Goal: Task Accomplishment & Management: Complete application form

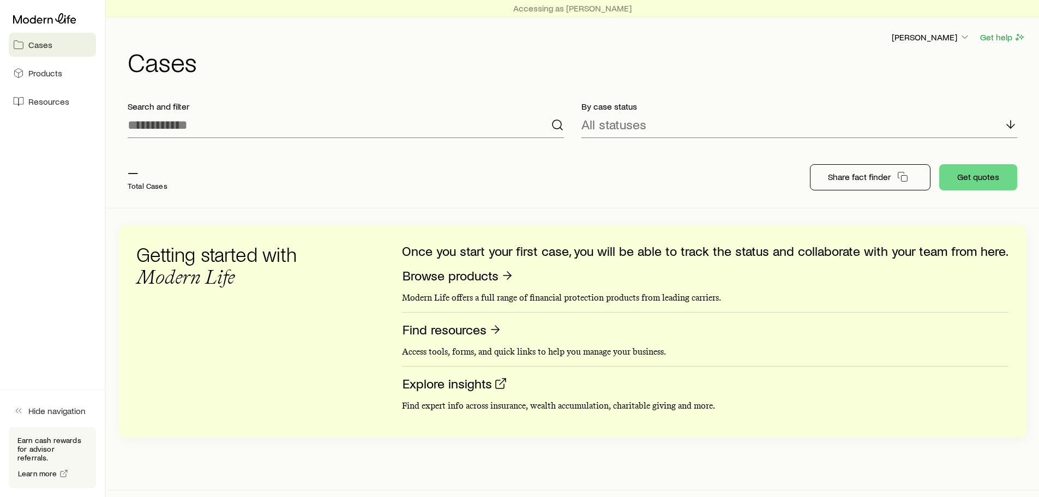
scroll to position [20, 0]
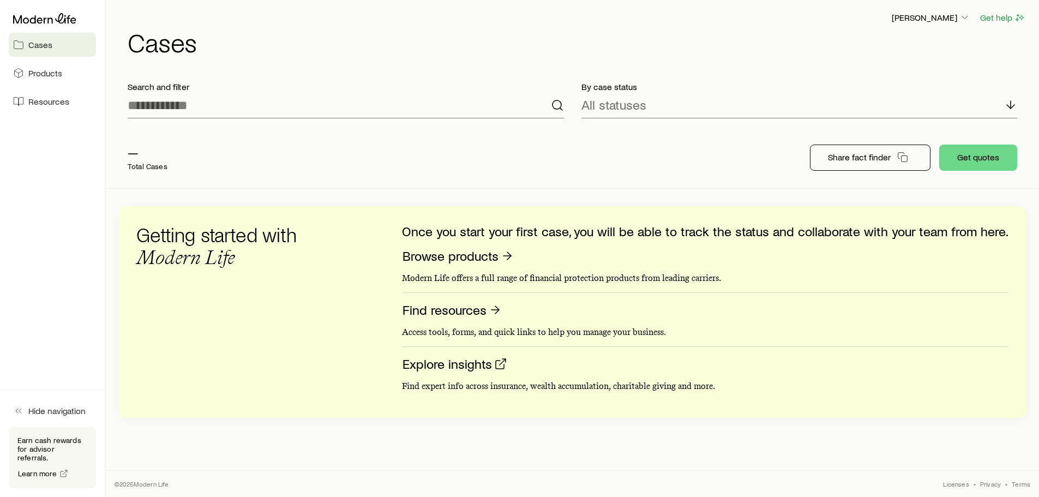
click at [131, 159] on p "—" at bounding box center [148, 151] width 40 height 15
click at [38, 71] on span "Products" at bounding box center [45, 73] width 34 height 11
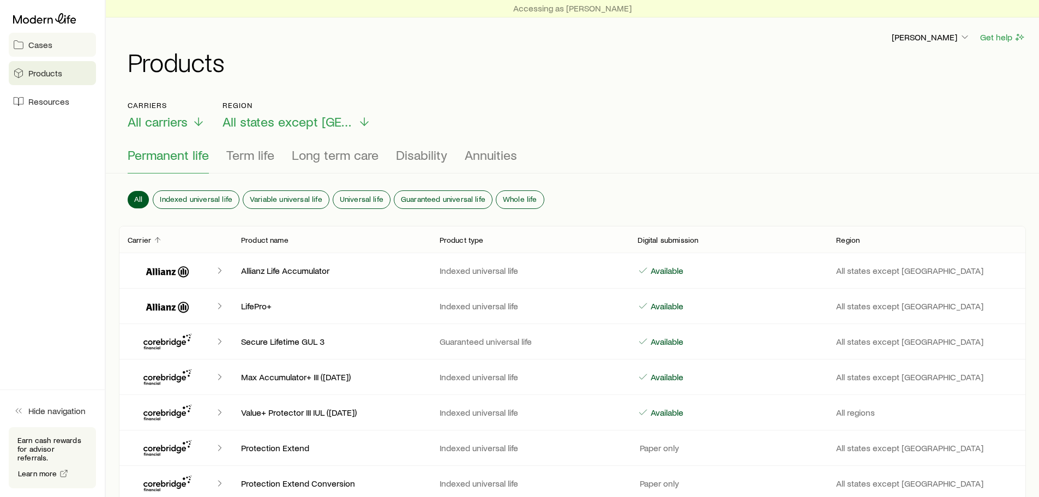
click at [34, 47] on span "Cases" at bounding box center [40, 44] width 24 height 11
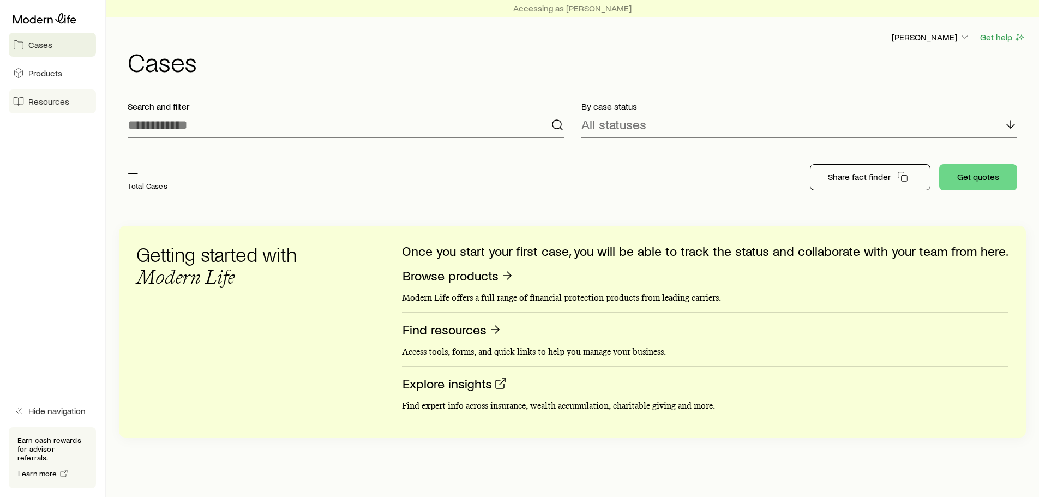
click at [59, 98] on span "Resources" at bounding box center [48, 101] width 41 height 11
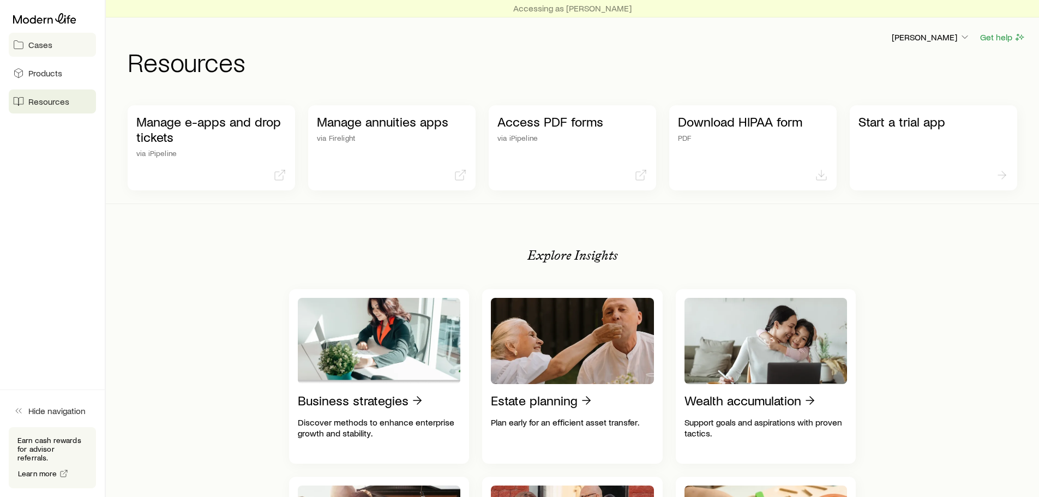
click at [55, 50] on link "Cases" at bounding box center [52, 45] width 87 height 24
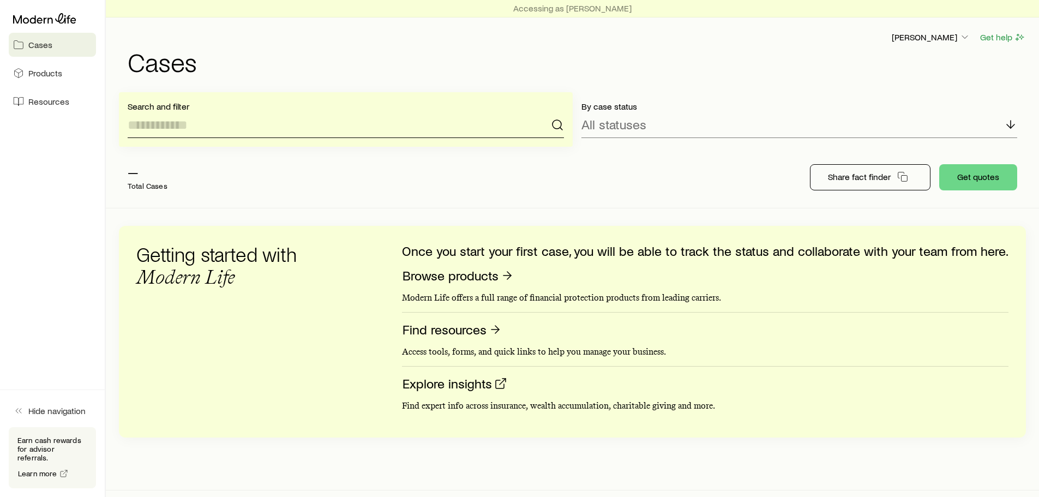
click at [455, 128] on input at bounding box center [346, 125] width 436 height 26
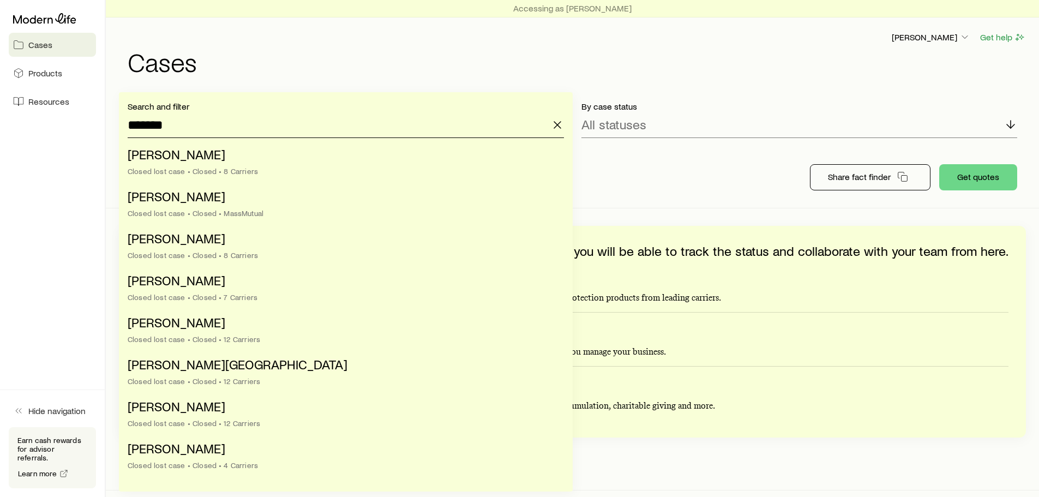
type input "*******"
click at [558, 125] on icon "button" at bounding box center [557, 124] width 13 height 13
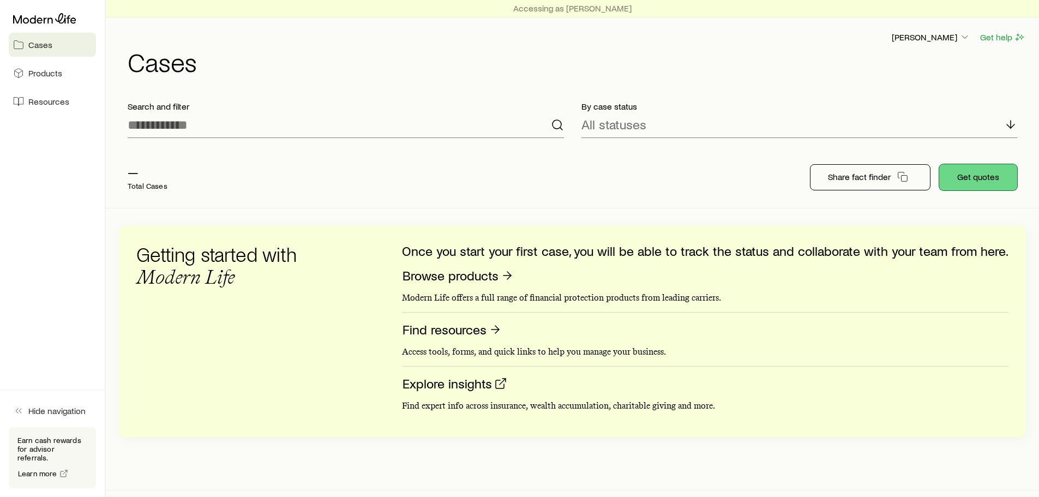
click at [959, 178] on button "Get quotes" at bounding box center [978, 177] width 78 height 26
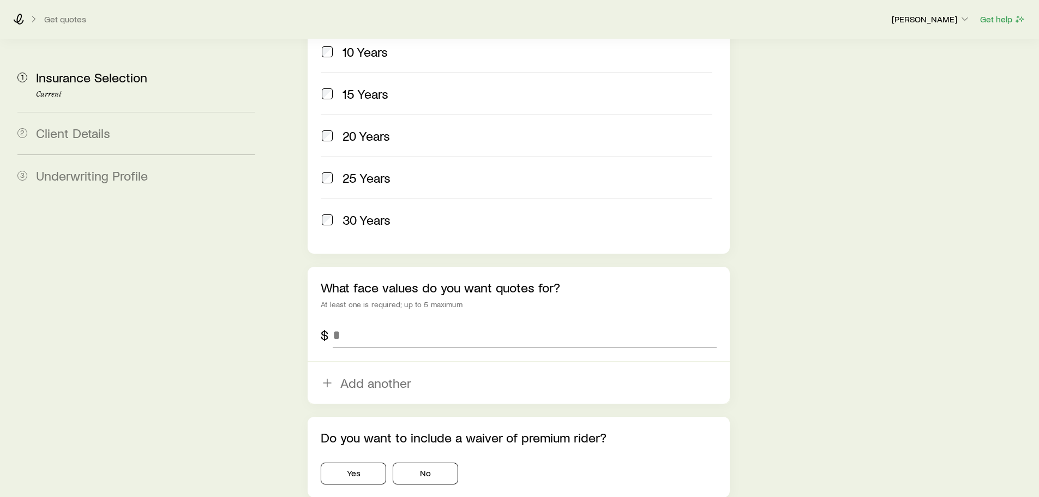
scroll to position [563, 0]
click at [375, 321] on input "tel" at bounding box center [524, 334] width 383 height 26
type input "*********"
click at [238, 350] on aside "1 Insurance Selection Current 2 Client Details 3 Underwriting Profile" at bounding box center [136, 15] width 255 height 1042
click at [430, 462] on button "No" at bounding box center [425, 473] width 65 height 22
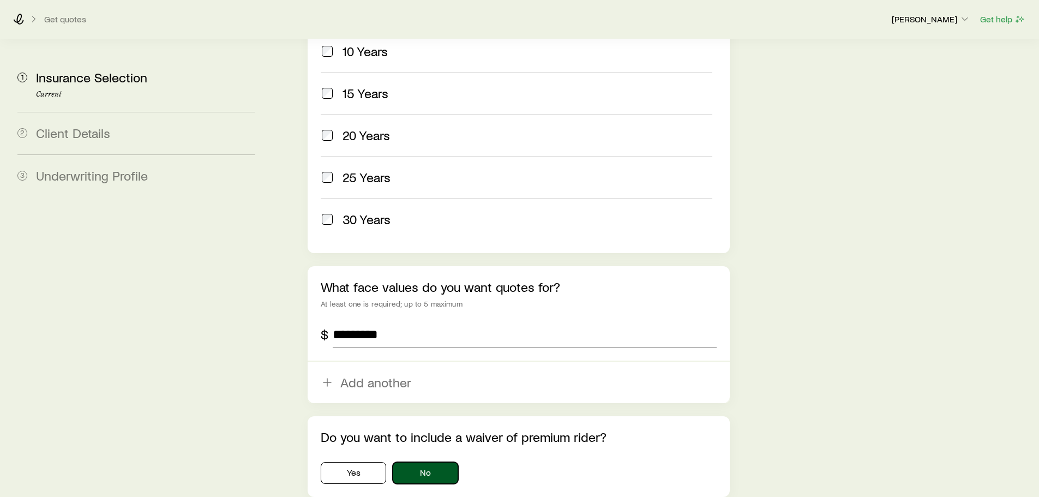
scroll to position [633, 0]
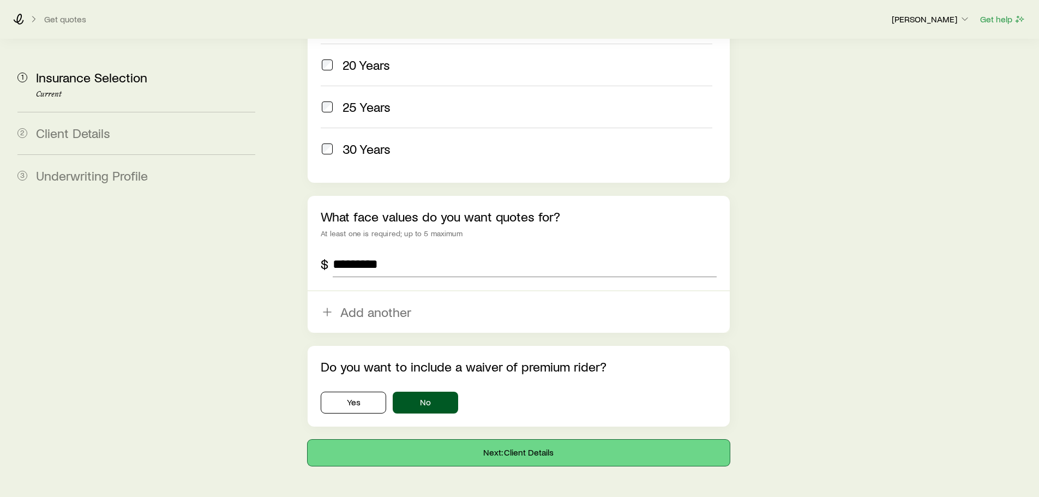
click at [536, 439] on button "Next: Client Details" at bounding box center [517, 452] width 421 height 26
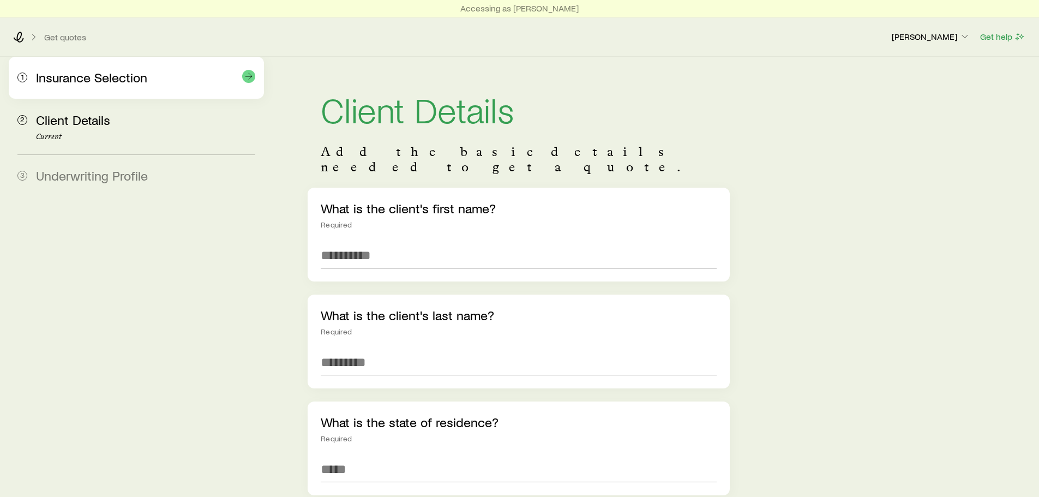
click at [94, 82] on span "Insurance Selection" at bounding box center [91, 77] width 111 height 16
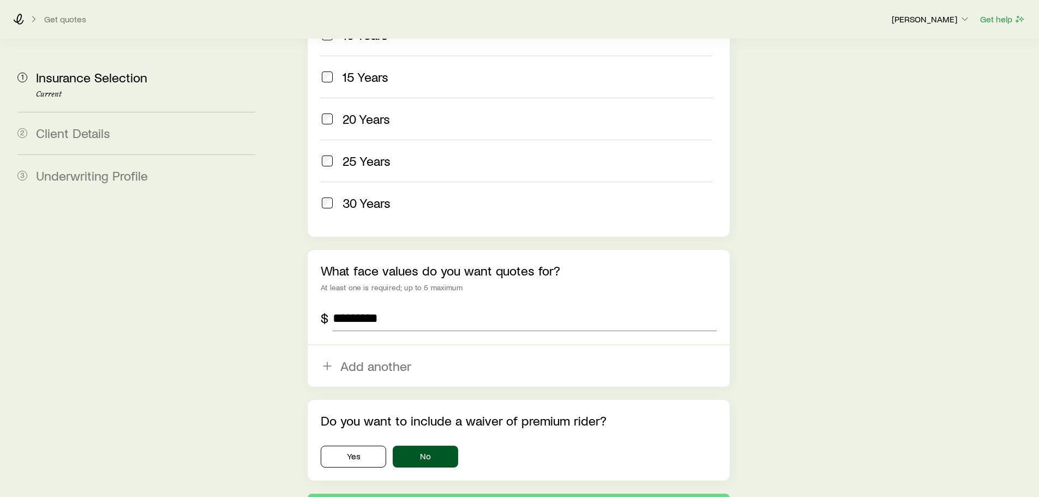
scroll to position [580, 0]
click at [345, 436] on div "Do you want to include a waiver of premium rider? Yes No" at bounding box center [517, 439] width 421 height 81
click at [515, 493] on button "Next: Client Details" at bounding box center [517, 506] width 421 height 26
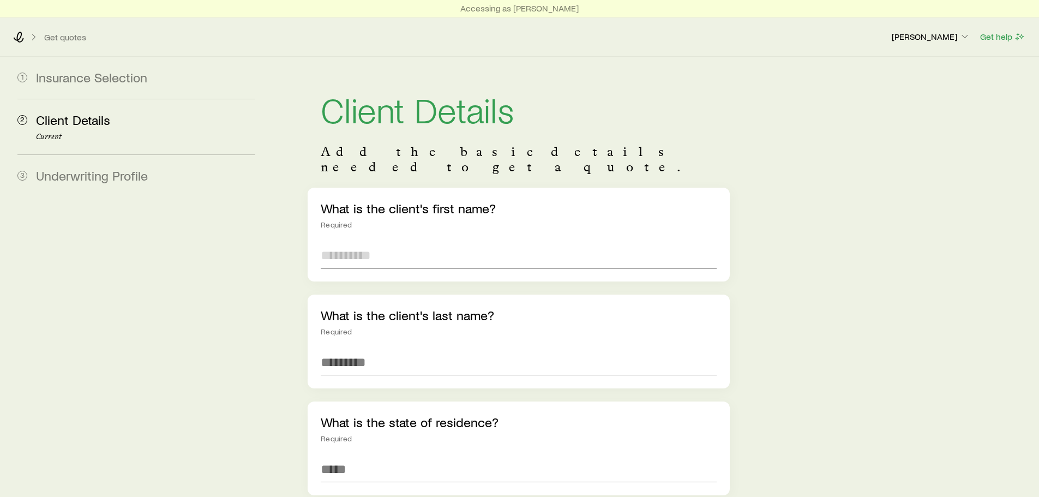
click at [370, 243] on input "text" at bounding box center [518, 255] width 395 height 26
type input "****"
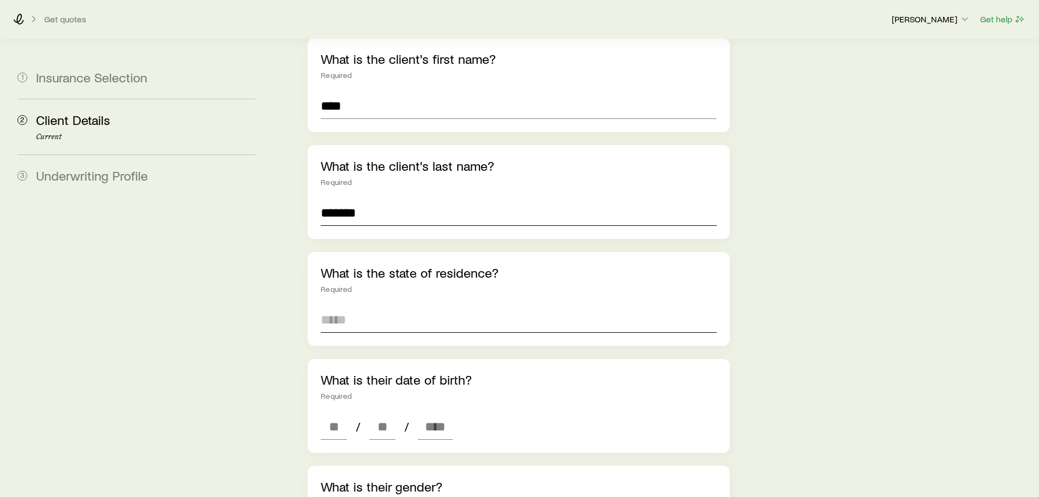
scroll to position [146, 0]
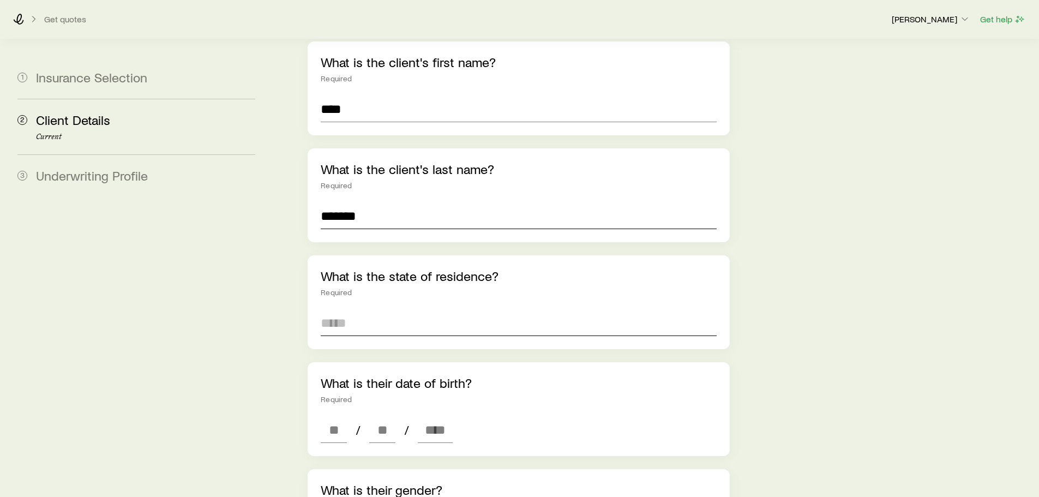
type input "*******"
click at [341, 314] on input at bounding box center [518, 323] width 395 height 26
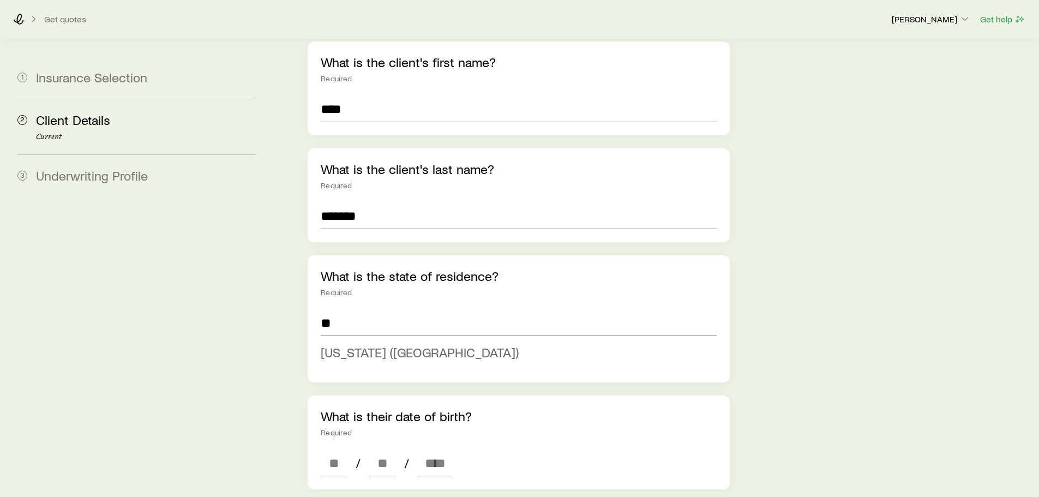
click at [347, 344] on span "Illinois (IL)" at bounding box center [420, 352] width 198 height 16
type input "**********"
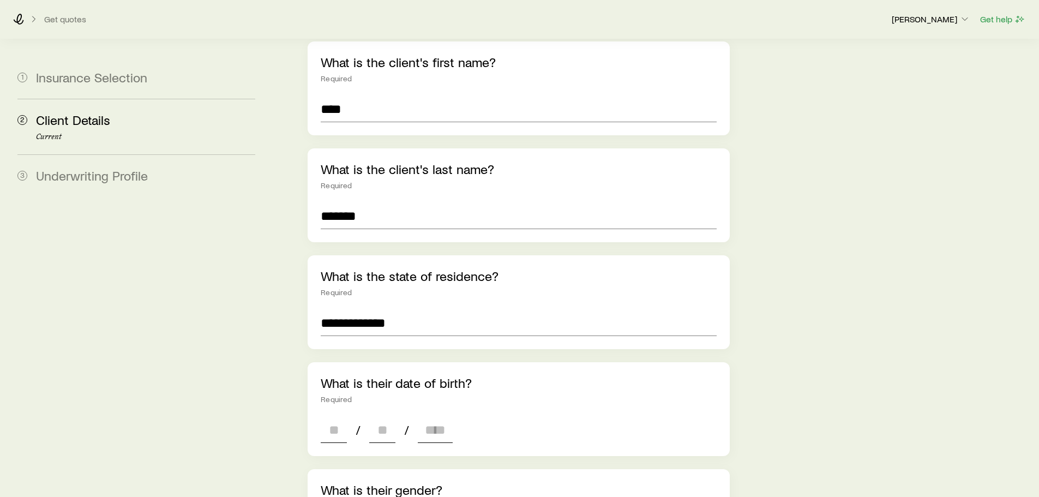
click at [353, 422] on span "/" at bounding box center [358, 429] width 14 height 15
click at [338, 417] on input at bounding box center [334, 430] width 26 height 26
type input "**"
type input "****"
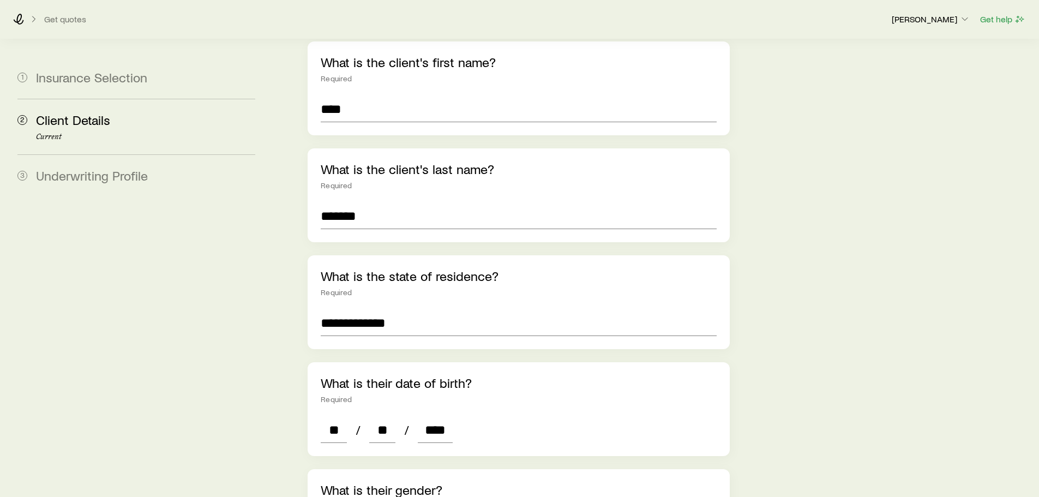
click at [278, 411] on div "**********" at bounding box center [653, 434] width 753 height 1046
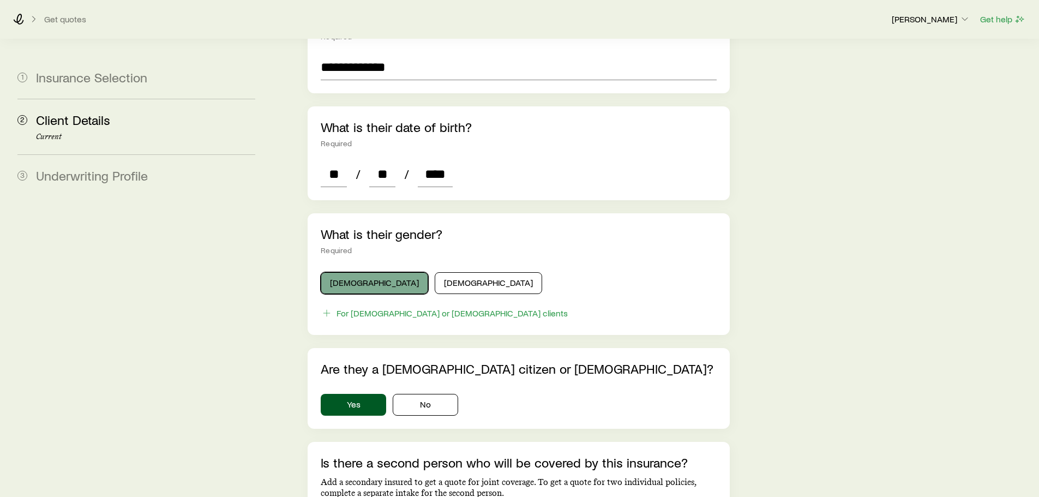
click at [331, 272] on button "Male" at bounding box center [374, 283] width 107 height 22
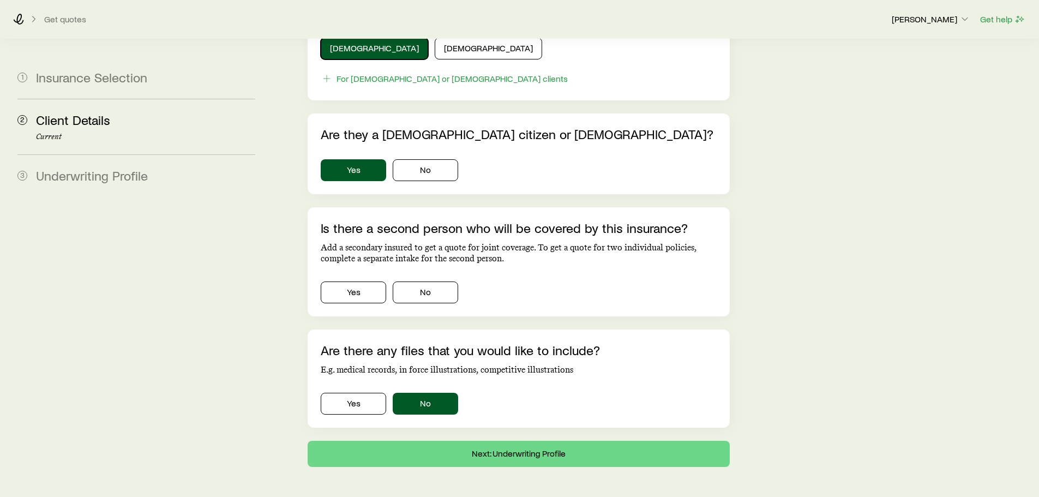
scroll to position [653, 0]
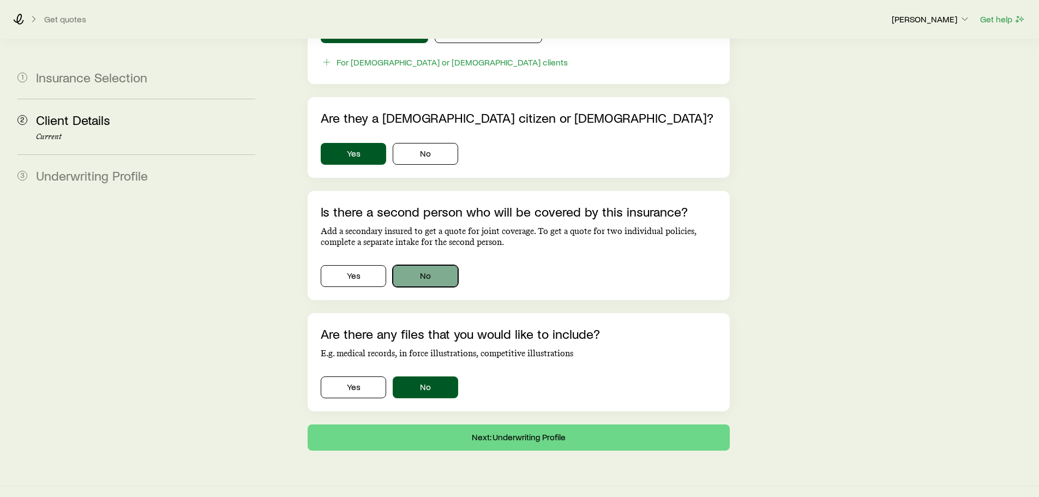
click at [441, 265] on button "No" at bounding box center [425, 276] width 65 height 22
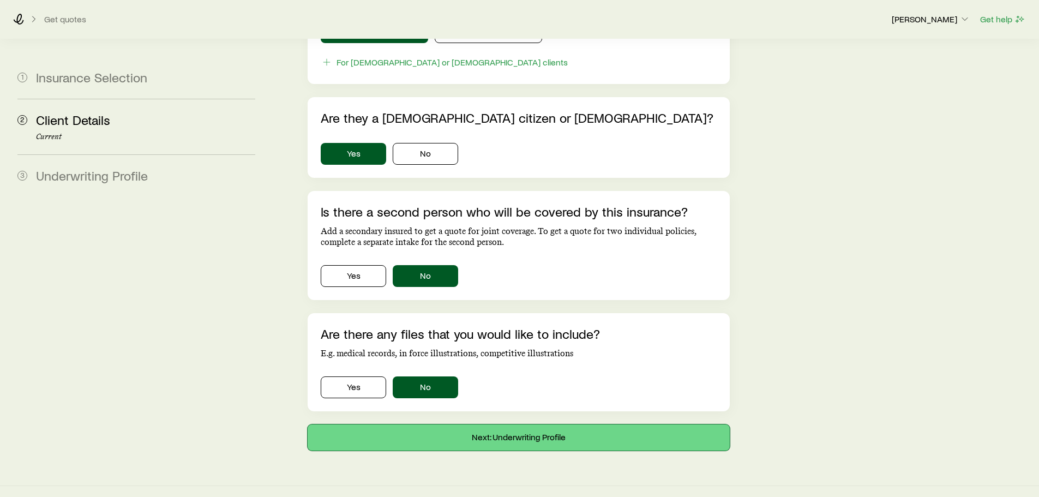
click at [553, 424] on button "Next: Underwriting Profile" at bounding box center [517, 437] width 421 height 26
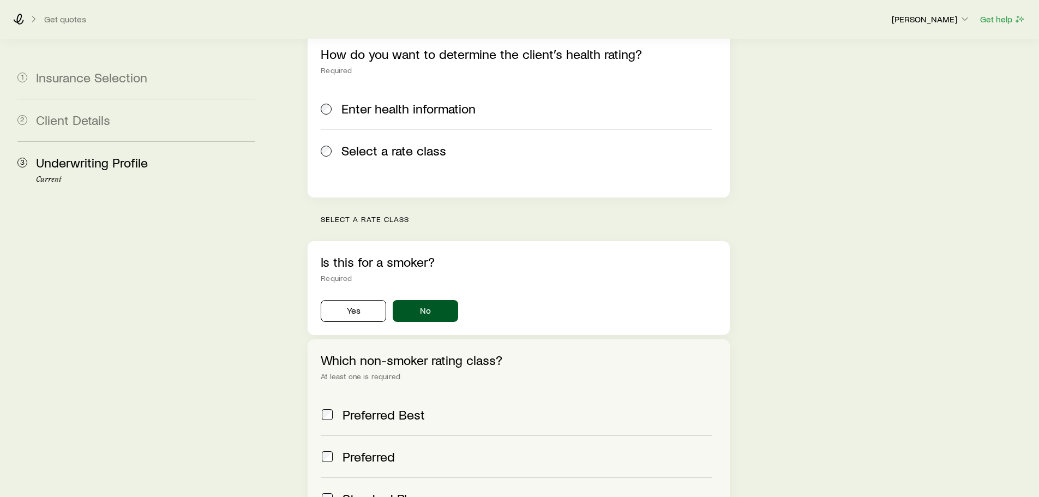
scroll to position [363, 0]
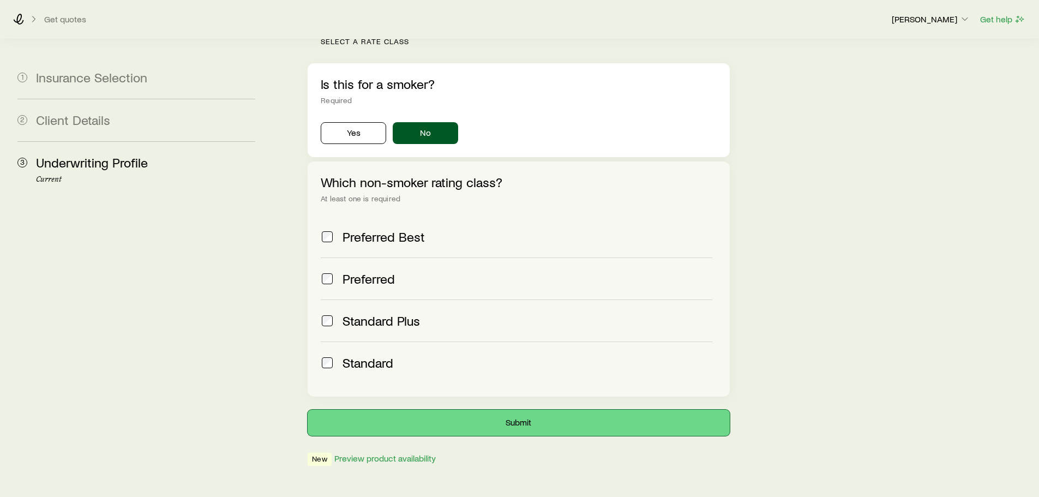
click at [412, 409] on button "Submit" at bounding box center [517, 422] width 421 height 26
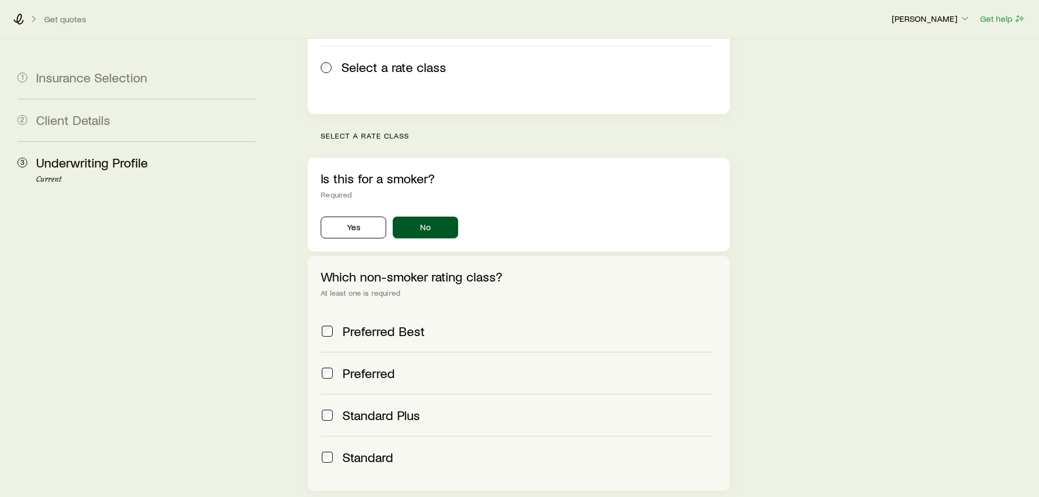
scroll to position [402, 0]
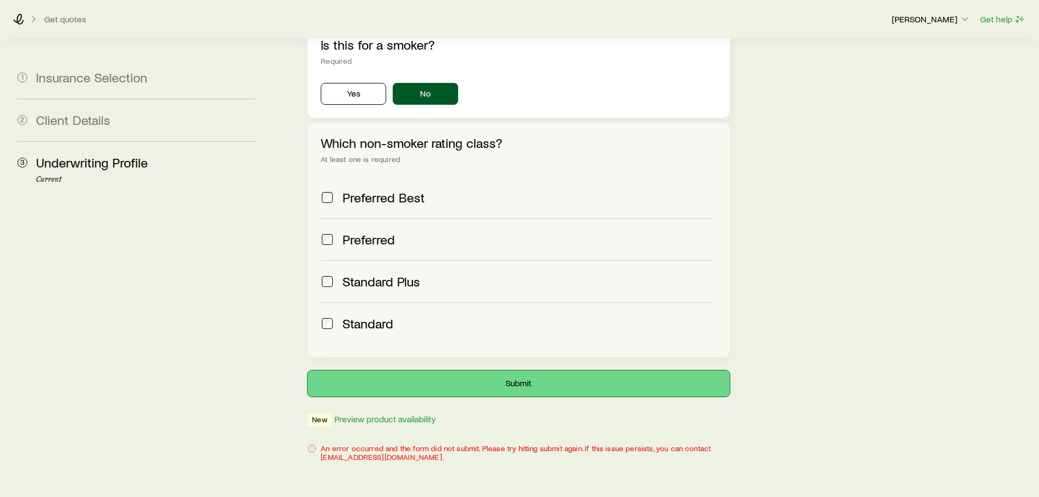
click at [458, 370] on button "Submit" at bounding box center [517, 383] width 421 height 26
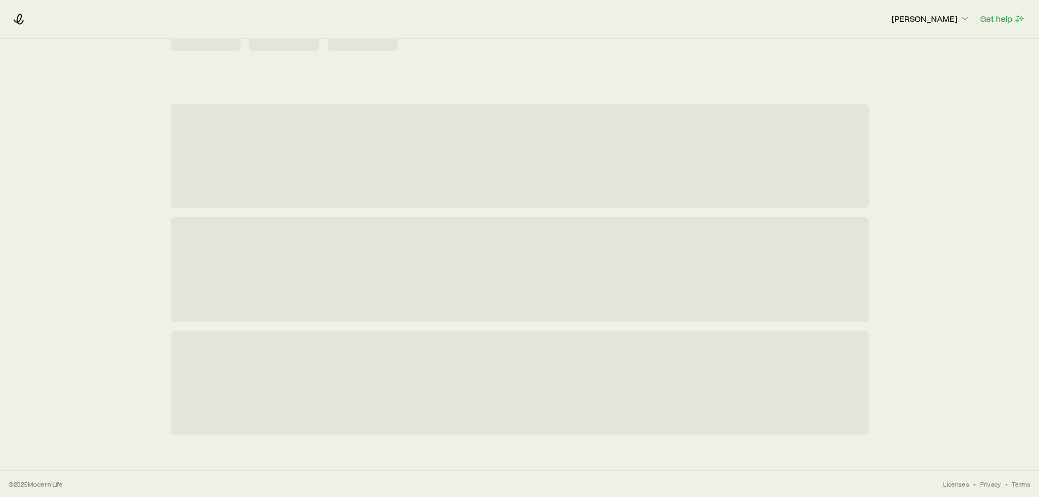
scroll to position [0, 0]
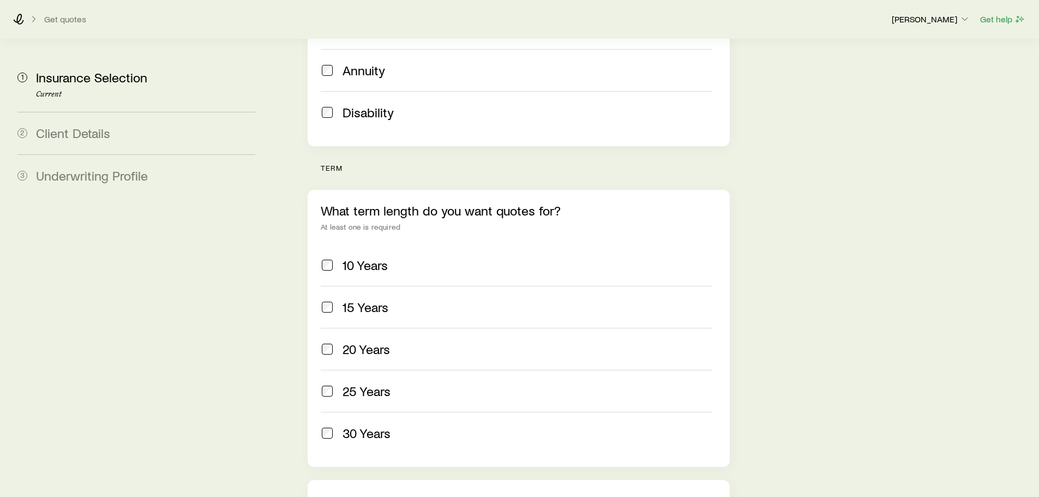
scroll to position [349, 0]
click at [371, 341] on span "20 Years" at bounding box center [365, 348] width 47 height 15
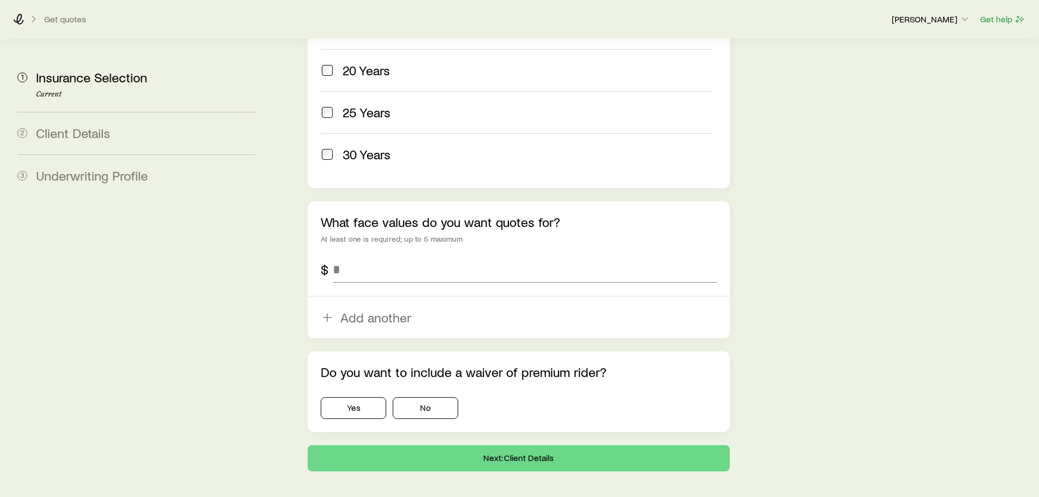
scroll to position [628, 0]
click at [399, 256] on input "tel" at bounding box center [524, 269] width 383 height 26
type input "*********"
click at [409, 396] on button "No" at bounding box center [425, 407] width 65 height 22
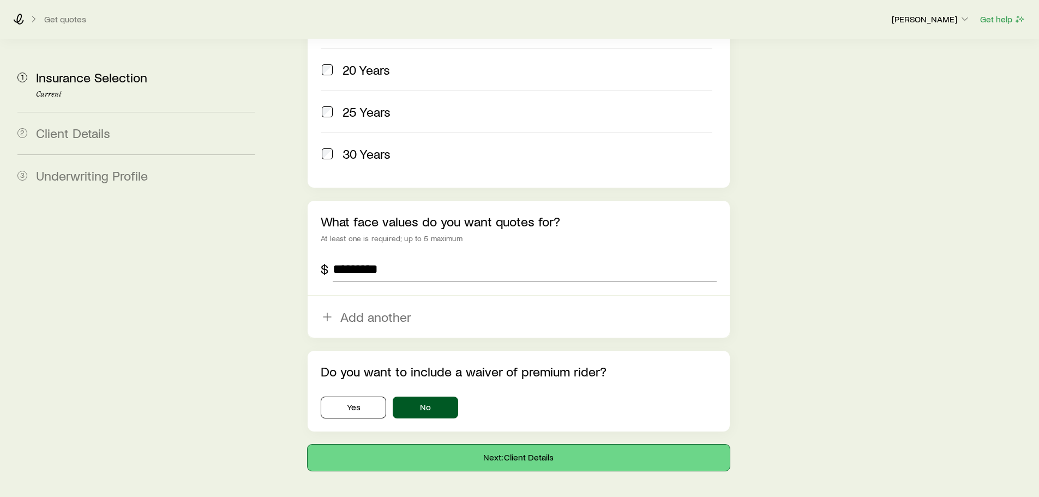
click at [478, 444] on button "Next: Client Details" at bounding box center [517, 457] width 421 height 26
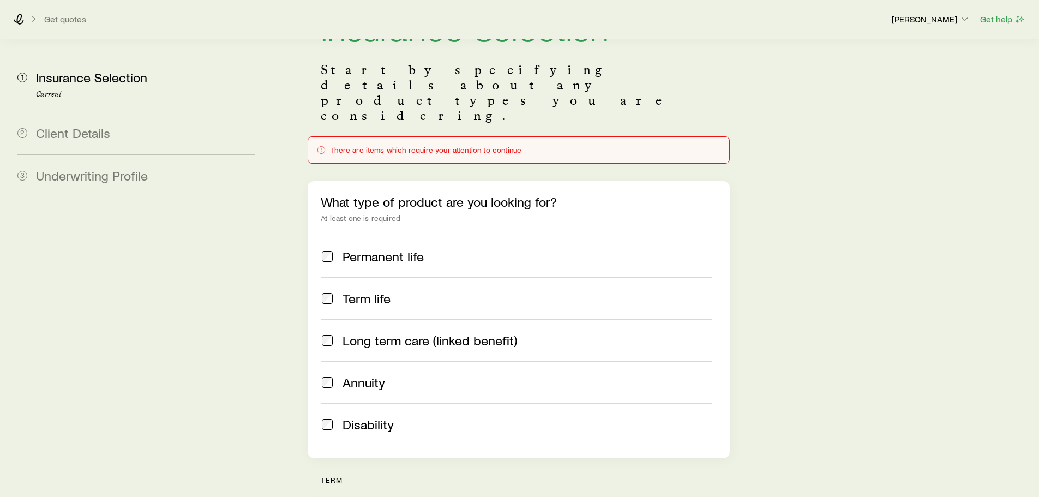
scroll to position [81, 0]
click at [23, 17] on icon at bounding box center [18, 19] width 11 height 11
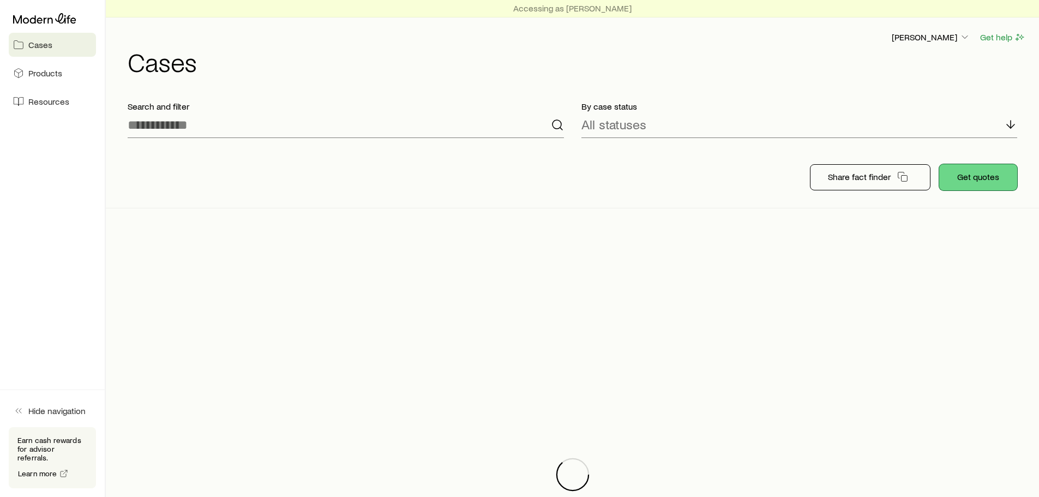
click at [986, 173] on button "Get quotes" at bounding box center [978, 177] width 78 height 26
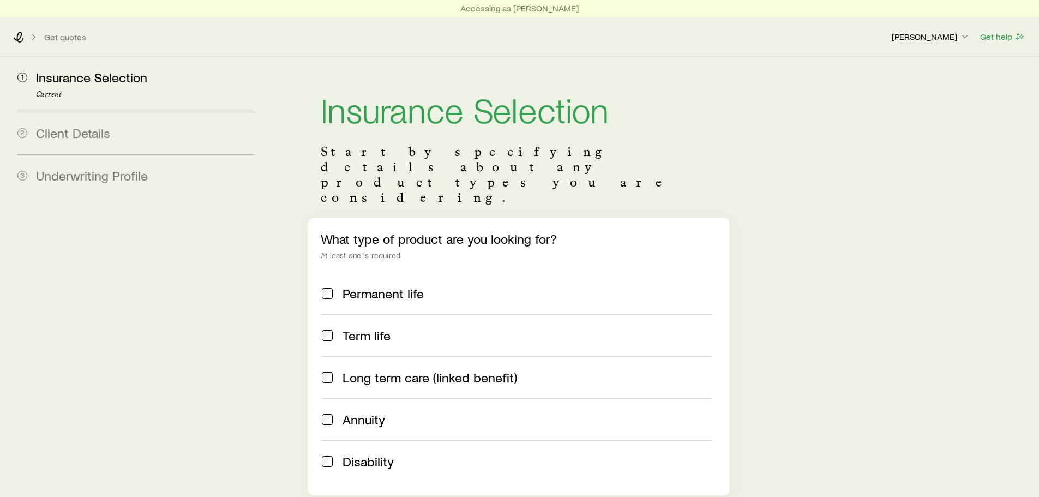
click at [375, 328] on span "Term life" at bounding box center [366, 335] width 48 height 15
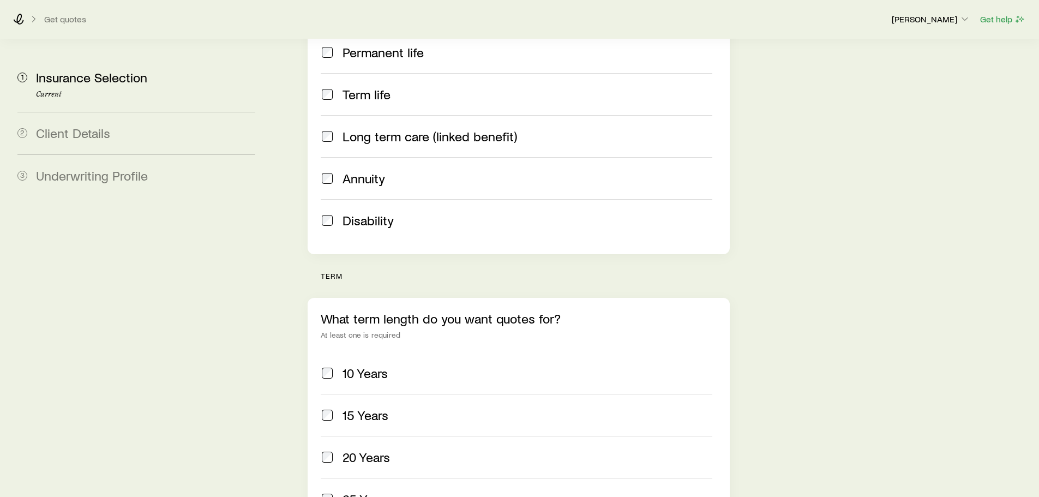
click at [369, 449] on span "20 Years" at bounding box center [365, 456] width 47 height 15
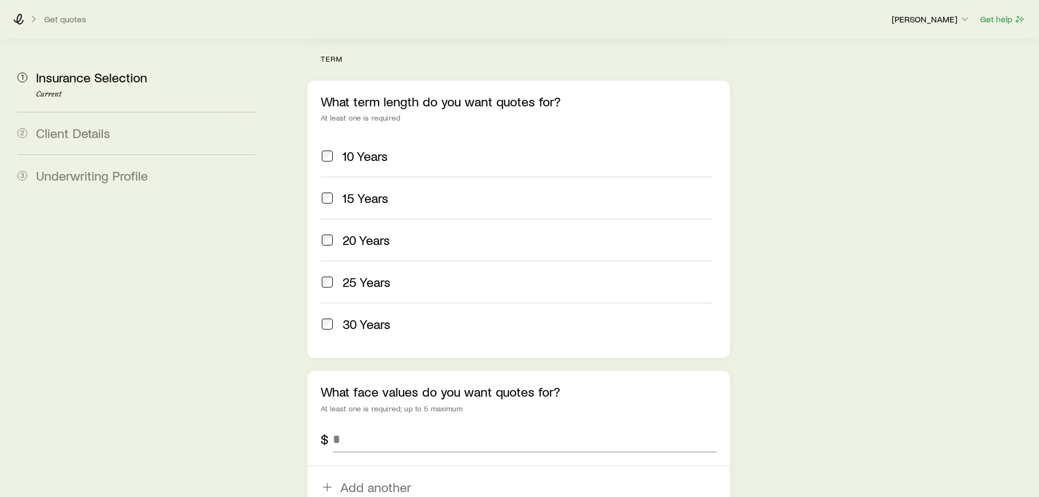
scroll to position [479, 0]
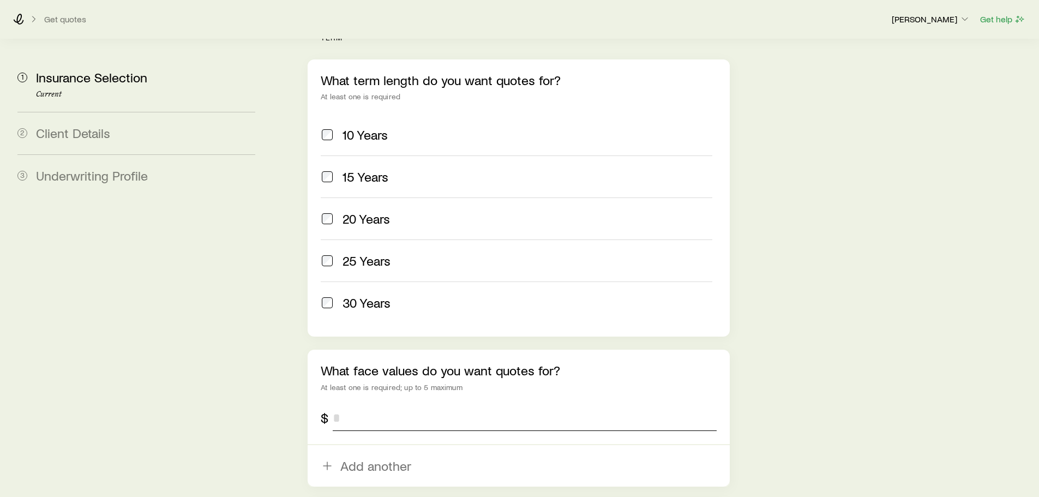
click at [384, 405] on input "tel" at bounding box center [524, 418] width 383 height 26
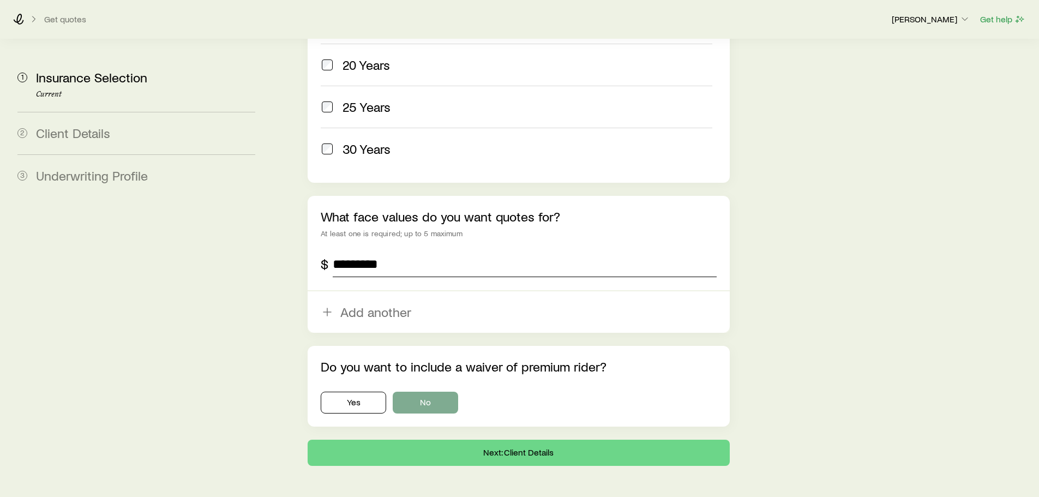
type input "*********"
click at [442, 391] on button "No" at bounding box center [425, 402] width 65 height 22
click at [477, 439] on button "Next: Client Details" at bounding box center [517, 452] width 421 height 26
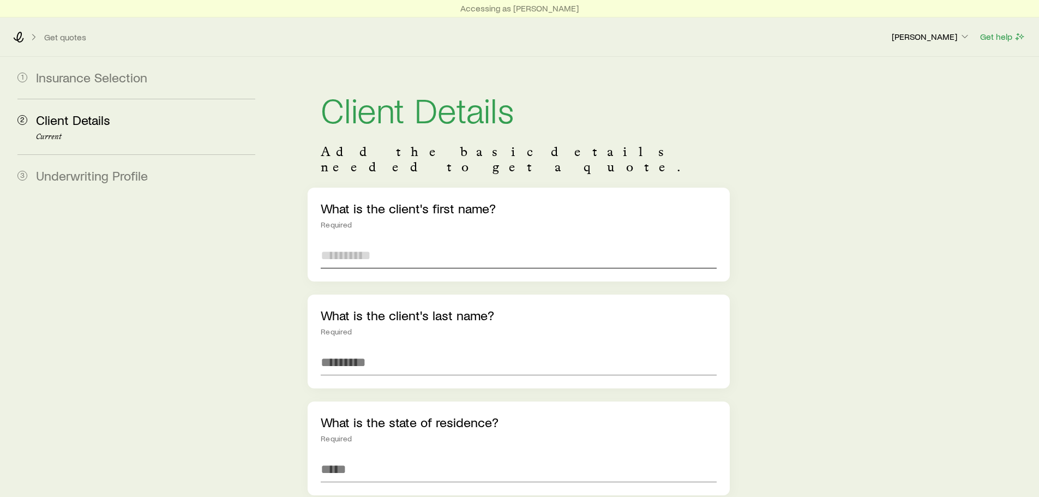
click at [345, 242] on input "text" at bounding box center [518, 255] width 395 height 26
type input "****"
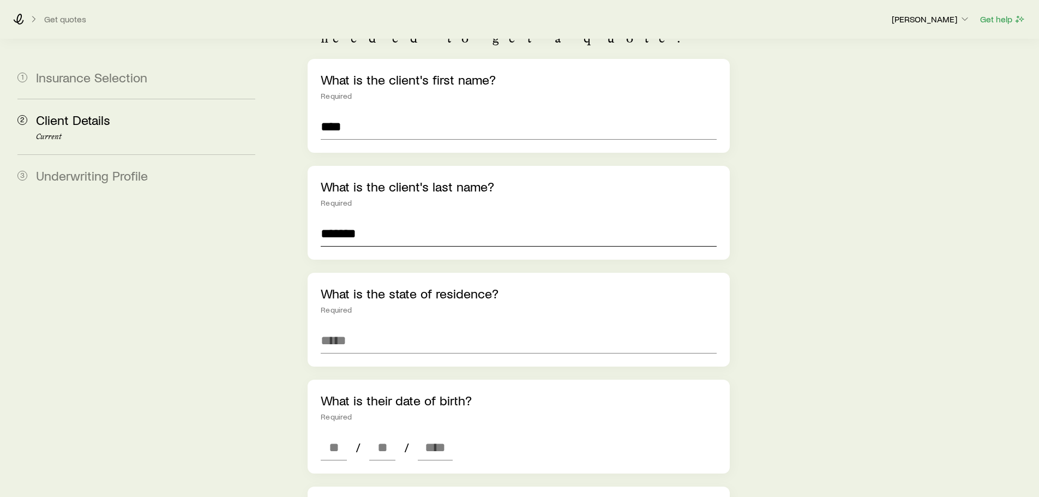
scroll to position [129, 0]
type input "*******"
click at [346, 327] on input at bounding box center [518, 340] width 395 height 26
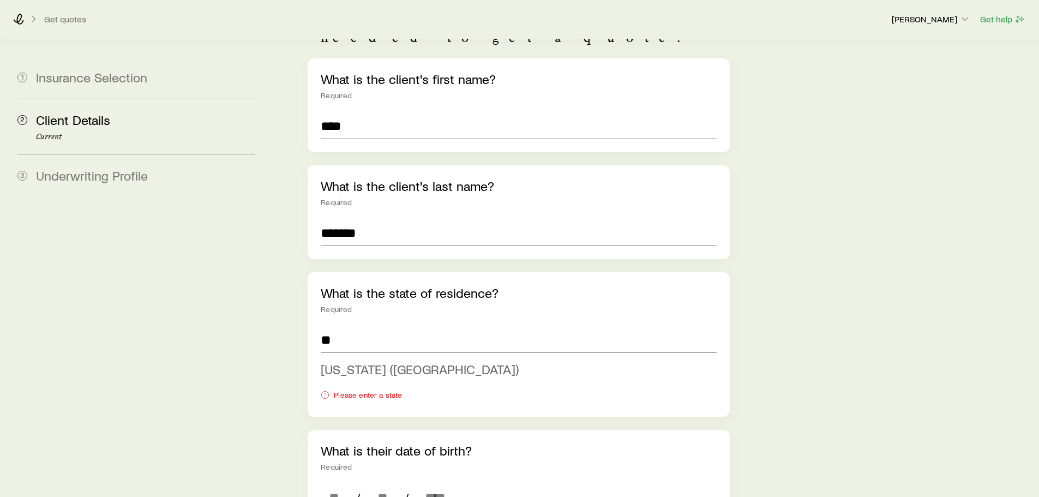
click at [345, 361] on span "Illinois (IL)" at bounding box center [420, 369] width 198 height 16
type input "**********"
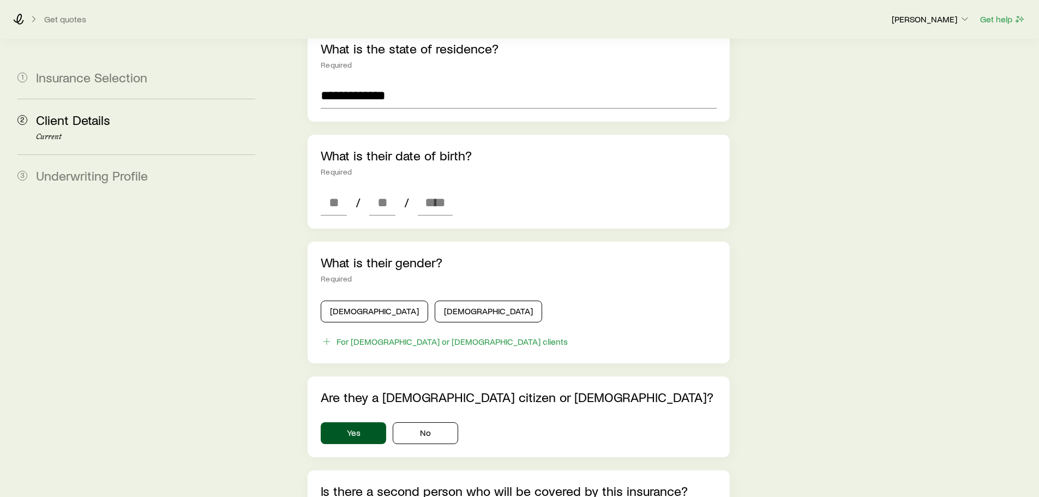
scroll to position [372, 0]
click at [329, 190] on input at bounding box center [334, 203] width 26 height 26
type input "**"
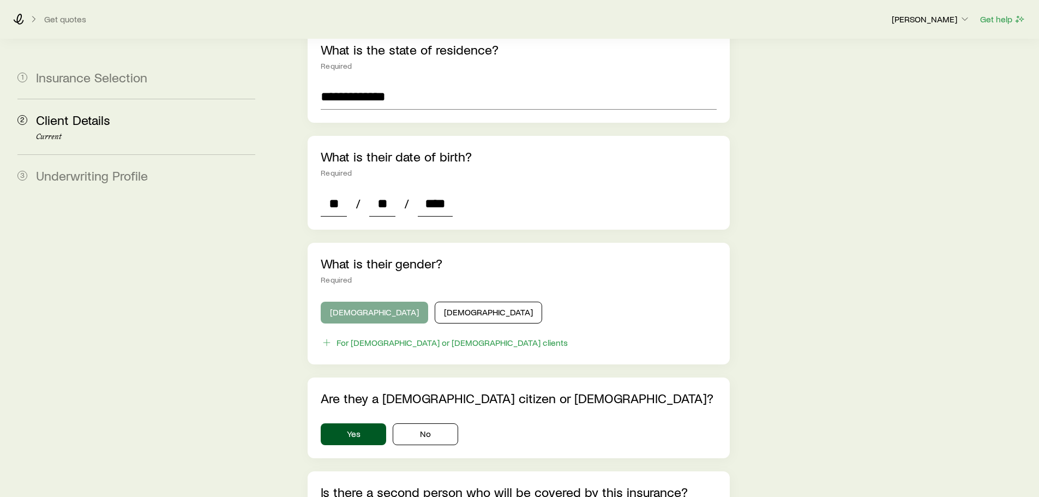
type input "****"
click at [339, 301] on button "Male" at bounding box center [374, 312] width 107 height 22
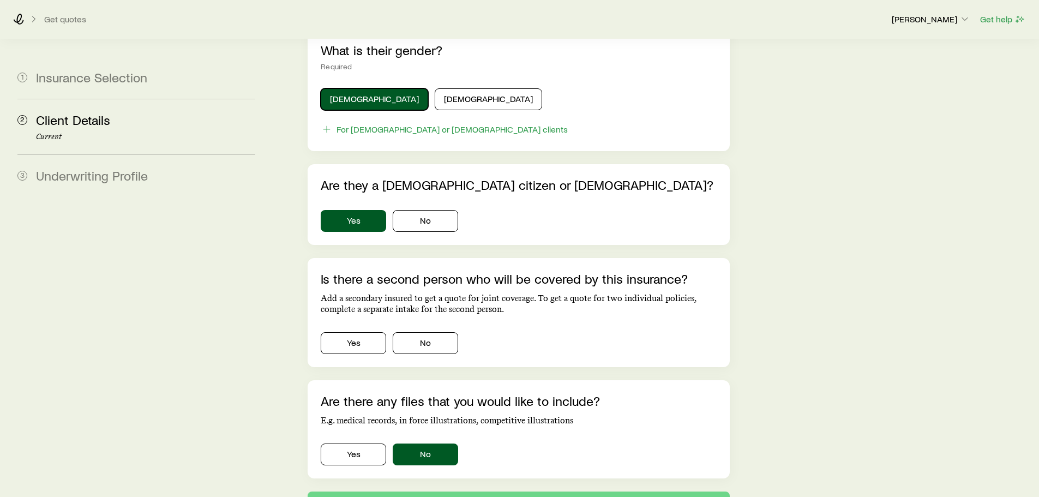
scroll to position [596, 0]
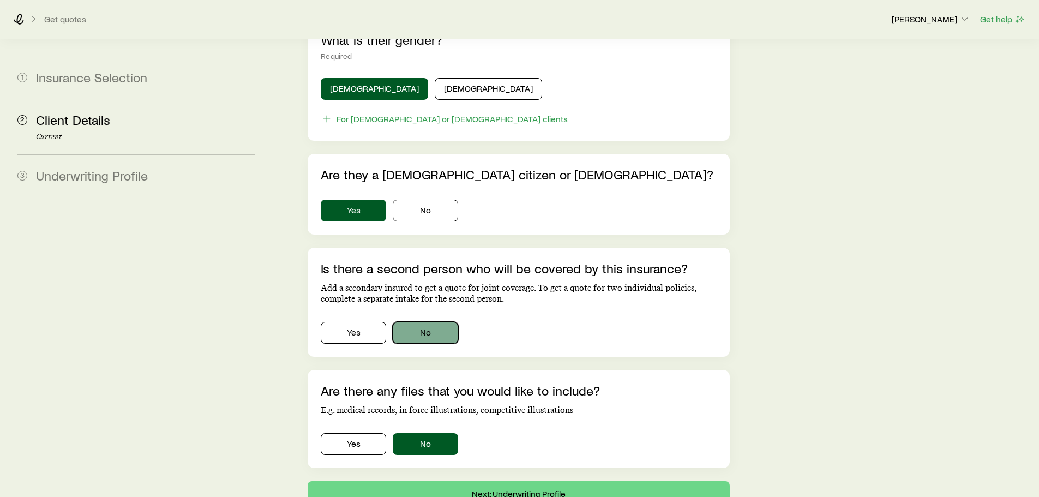
click at [423, 322] on button "No" at bounding box center [425, 333] width 65 height 22
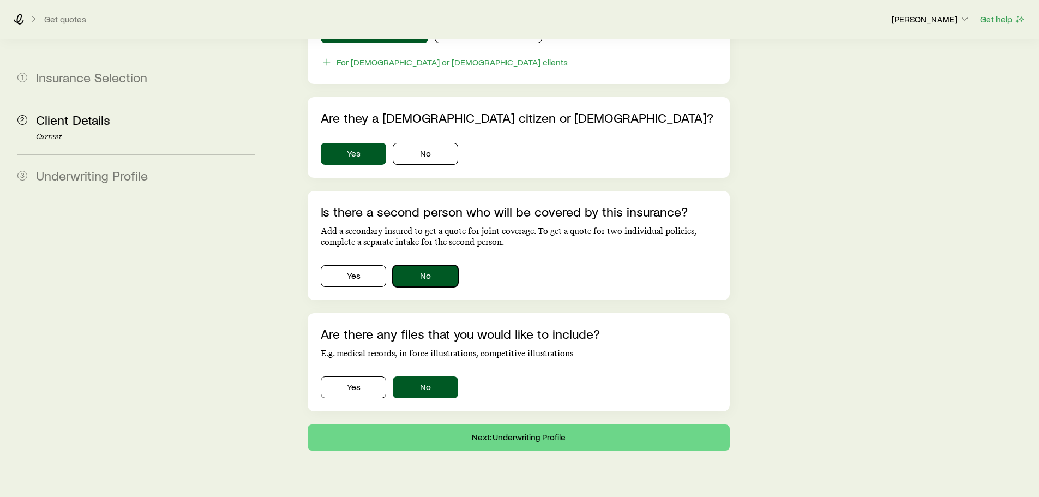
scroll to position [652, 0]
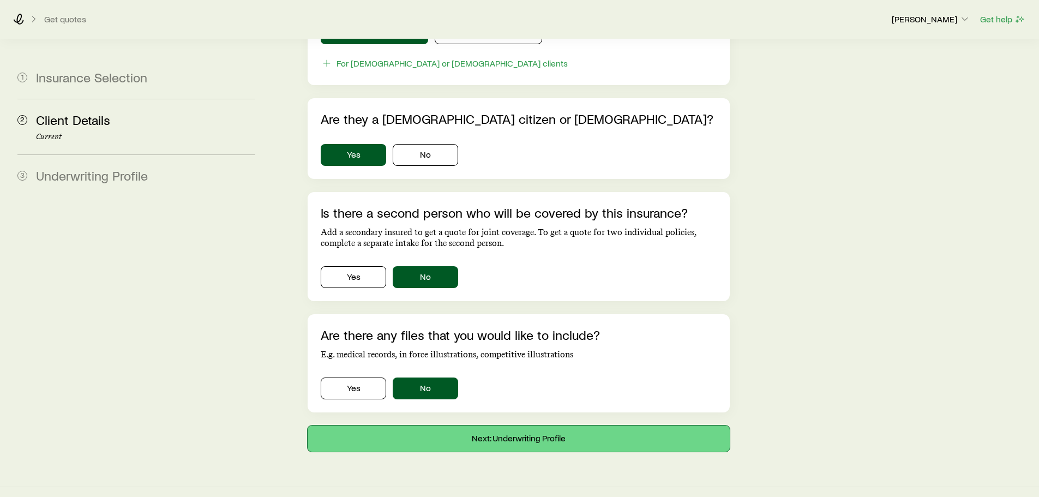
click at [522, 425] on button "Next: Underwriting Profile" at bounding box center [517, 438] width 421 height 26
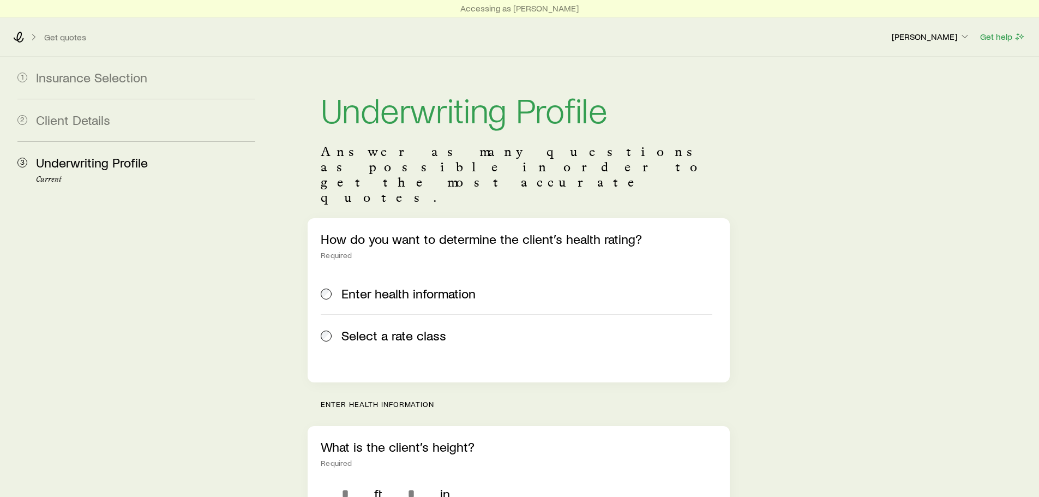
click at [347, 328] on span "Select a rate class" at bounding box center [393, 335] width 105 height 15
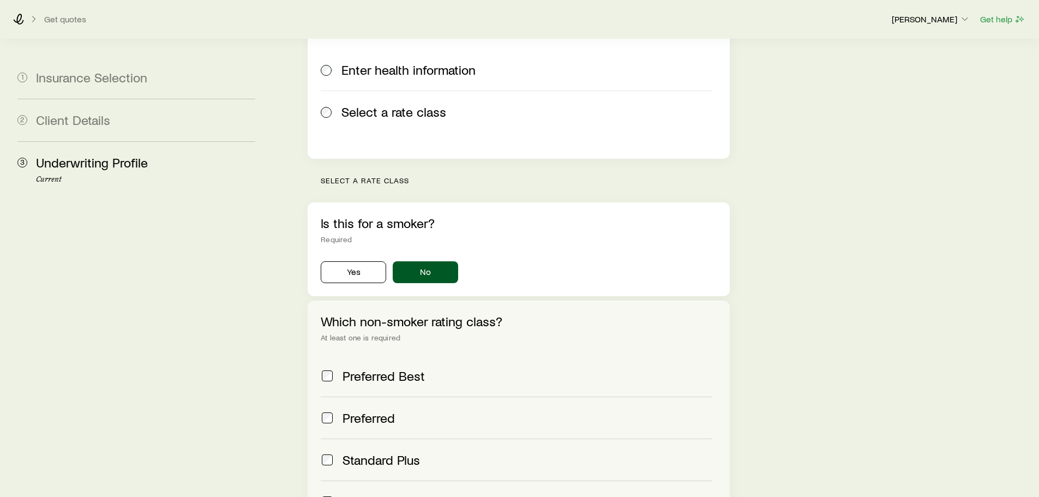
scroll to position [240, 0]
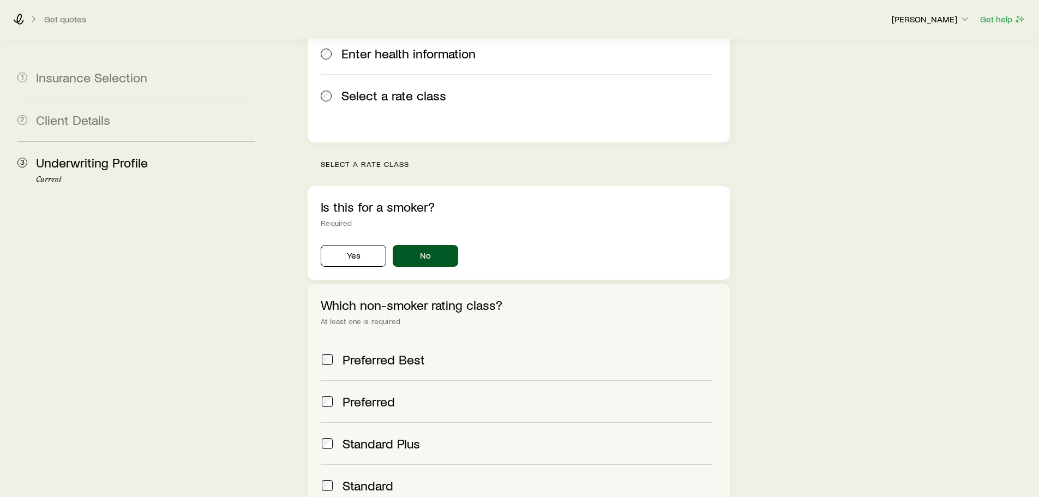
click at [319, 328] on div "Which non-smoker rating class? At least one is required Preferred Best Preferre…" at bounding box center [517, 401] width 421 height 235
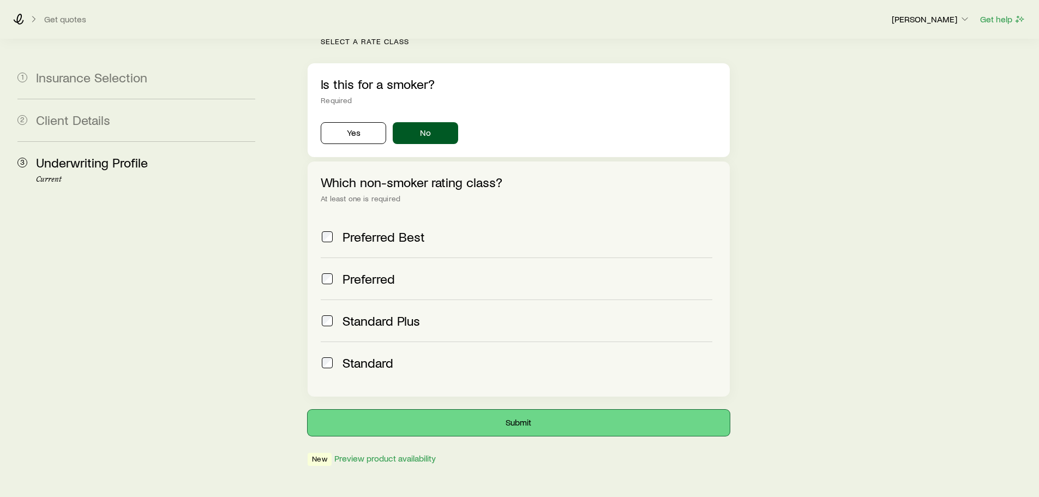
click at [492, 409] on button "Submit" at bounding box center [517, 422] width 421 height 26
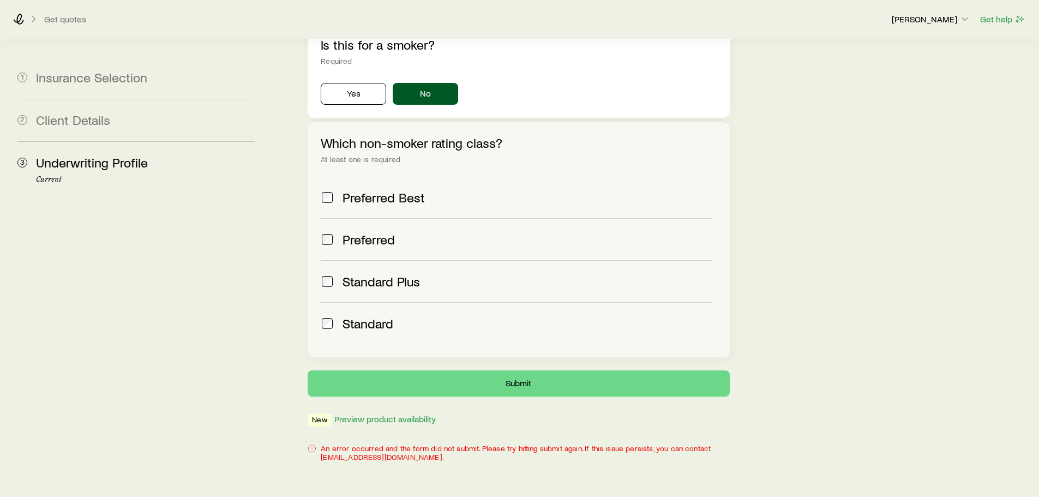
scroll to position [401, 0]
click at [499, 371] on button "Submit" at bounding box center [517, 384] width 421 height 26
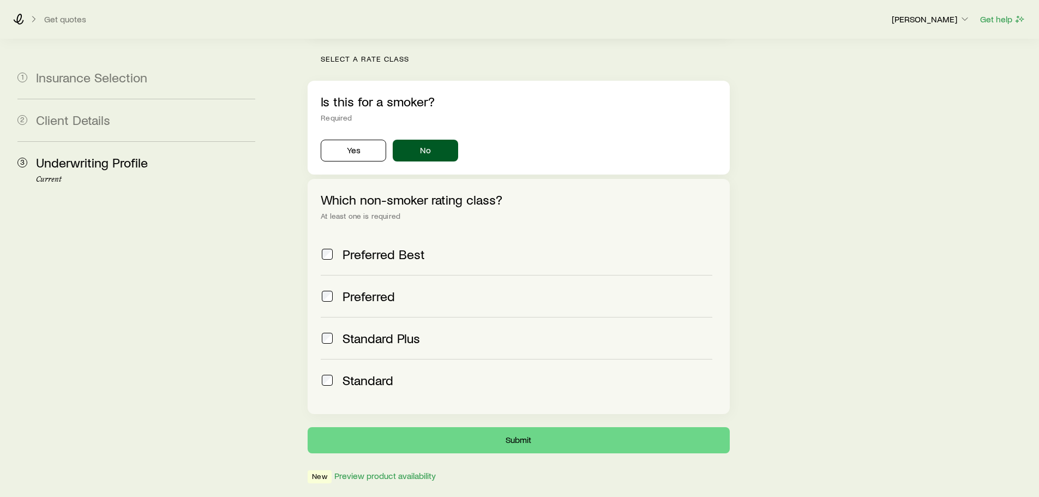
scroll to position [402, 0]
